Goal: Task Accomplishment & Management: Manage account settings

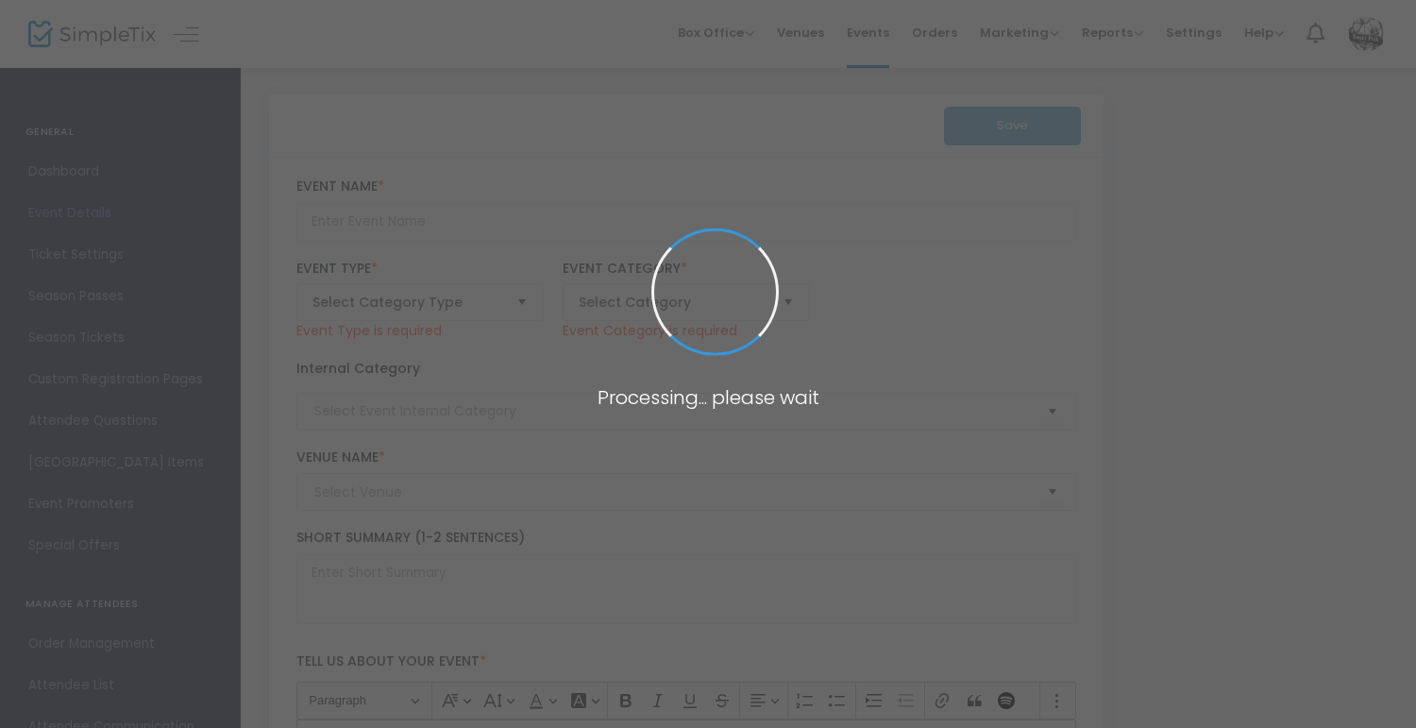
type input "Bloomery Buds: Preschool - DIY Flower Crowns!"
type textarea "In this imaginative preschool class, children use freshly harvested flowers to …"
checkbox input "true"
type input "7.000 %"
type input "Register Now"
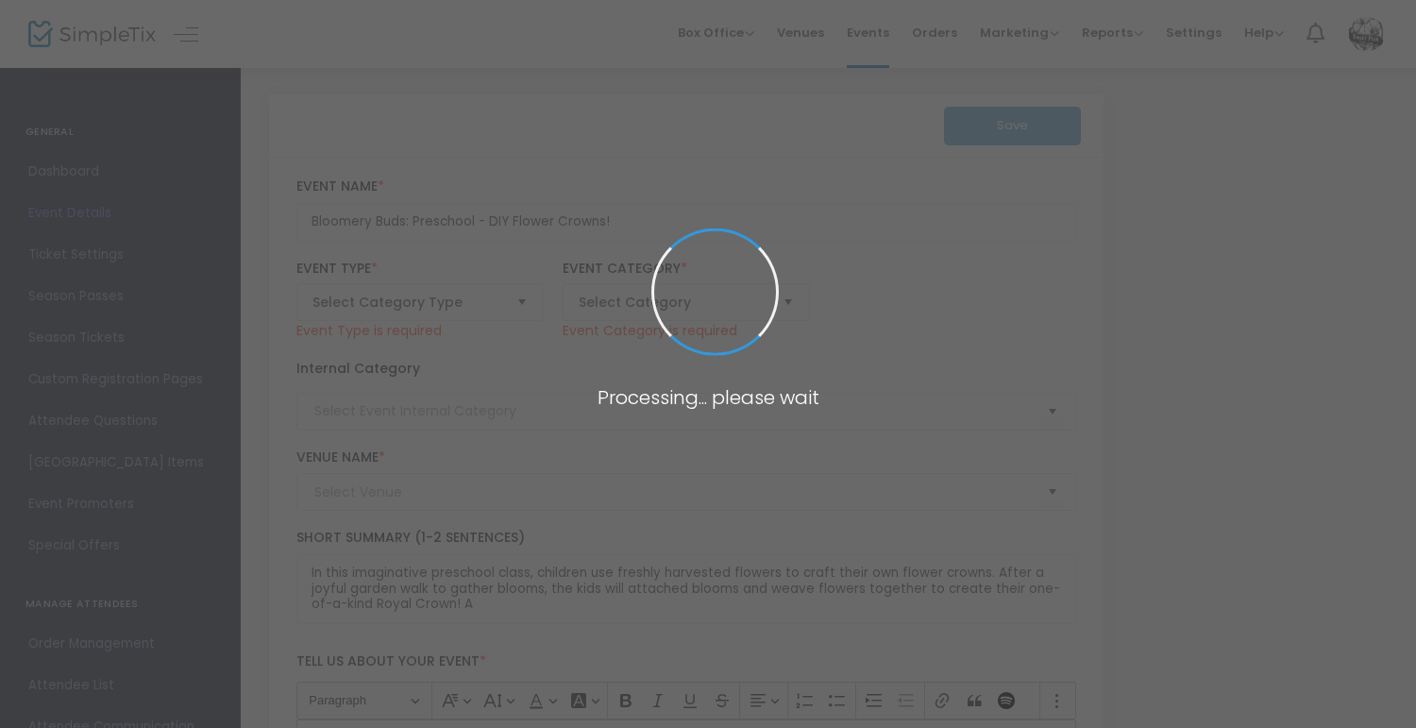
type input "The Bloomery - Presented by Sweet Peas Flower Farm (Bloomery)"
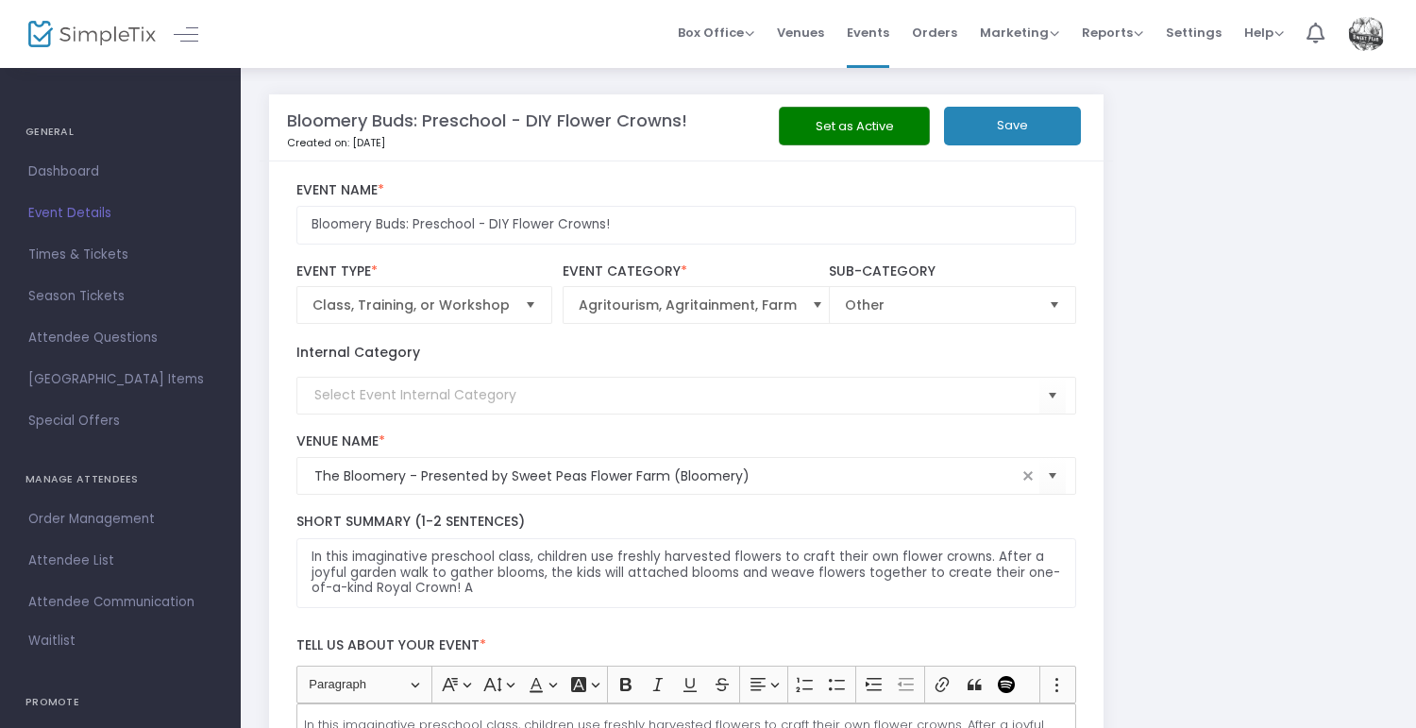
click at [89, 30] on img at bounding box center [91, 34] width 127 height 27
